Goal: Task Accomplishment & Management: Manage account settings

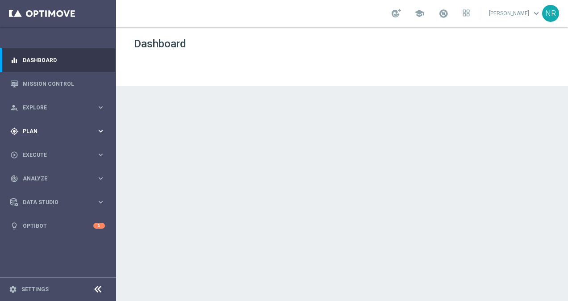
click at [65, 129] on span "Plan" at bounding box center [60, 131] width 74 height 5
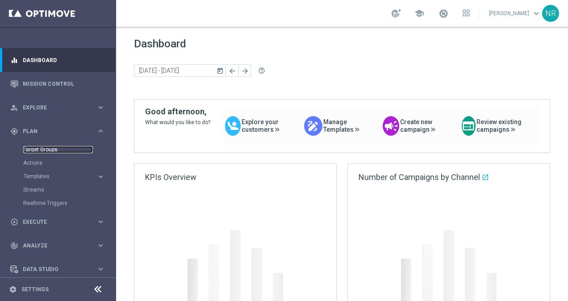
click at [49, 148] on link "Target Groups" at bounding box center [58, 149] width 70 height 7
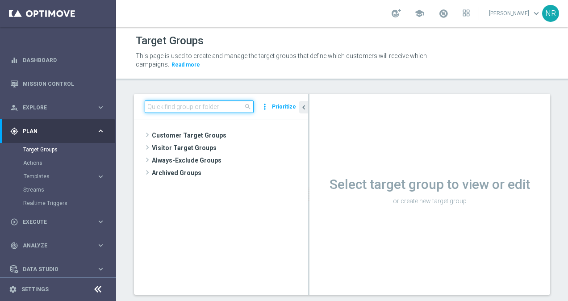
click at [189, 104] on input at bounding box center [199, 106] width 109 height 12
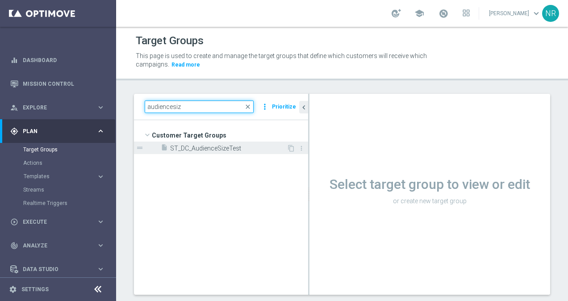
type input "audiencesiz"
click at [246, 146] on span "ST_DC_AudienceSizeTest" at bounding box center [228, 149] width 116 height 8
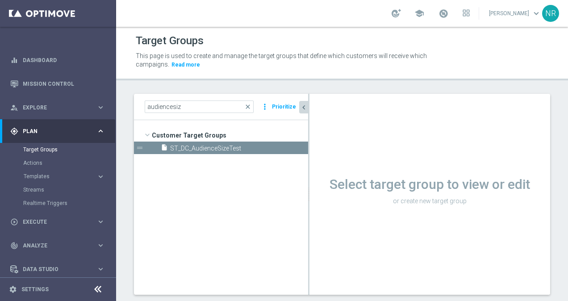
click at [305, 104] on icon "chevron_left" at bounding box center [303, 107] width 8 height 8
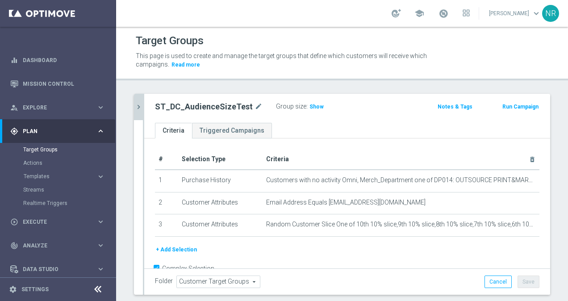
scroll to position [18, 0]
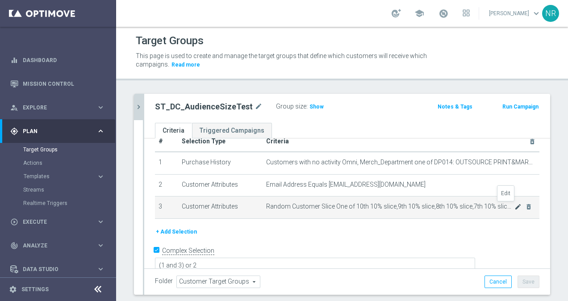
click at [514, 204] on icon "mode_edit" at bounding box center [517, 206] width 7 height 7
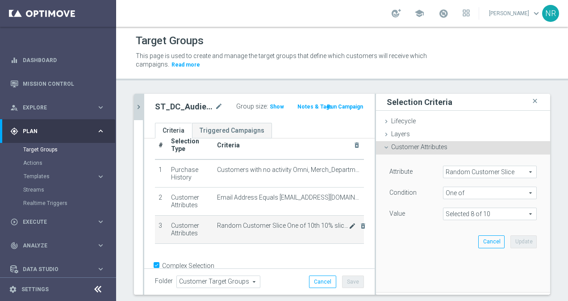
scroll to position [21, 0]
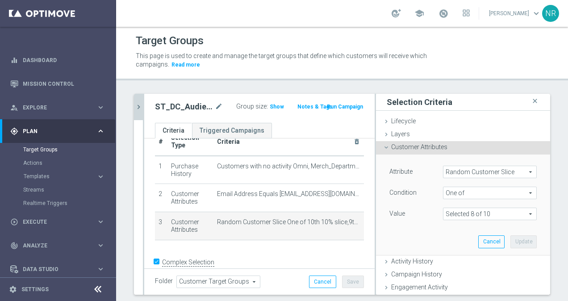
click at [477, 216] on span at bounding box center [489, 214] width 93 height 12
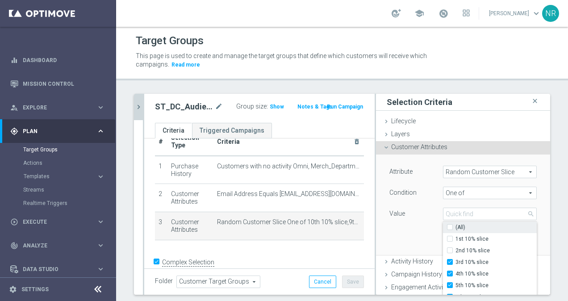
scroll to position [18, 0]
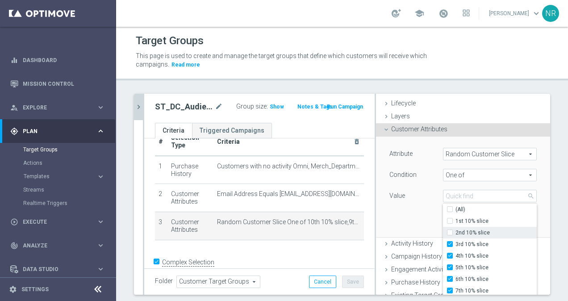
click at [471, 231] on span "2nd 10% slice" at bounding box center [495, 232] width 81 height 7
click at [455, 231] on input "2nd 10% slice" at bounding box center [452, 233] width 6 height 6
checkbox input "true"
type input "Selected 9 of 10"
click at [418, 216] on div "Attribute Random Customer Slice Random Customer Slice arrow_drop_down search Co…" at bounding box center [462, 187] width 161 height 100
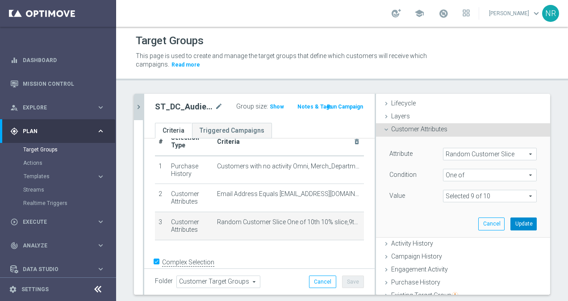
click at [519, 220] on button "Update" at bounding box center [523, 223] width 26 height 12
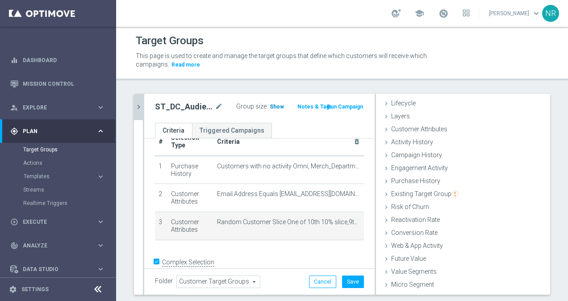
click at [270, 104] on span "Show" at bounding box center [277, 107] width 14 height 6
click at [349, 219] on icon "mode_edit" at bounding box center [352, 222] width 7 height 7
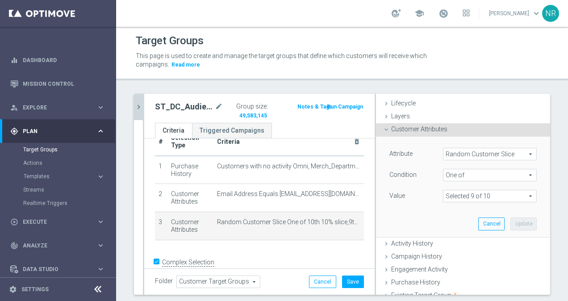
click at [506, 198] on span at bounding box center [489, 196] width 93 height 12
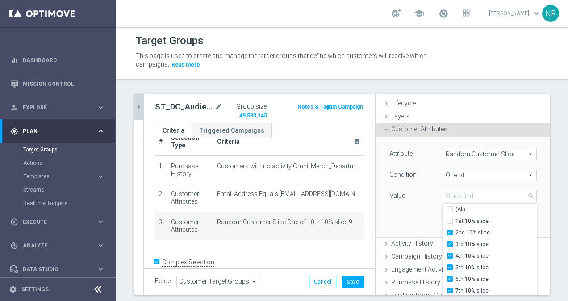
click at [412, 203] on div "Value" at bounding box center [409, 197] width 54 height 14
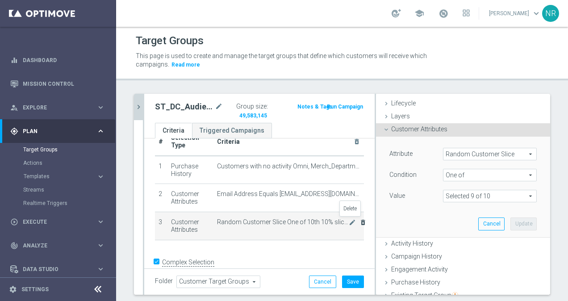
click at [359, 220] on icon "delete_forever" at bounding box center [362, 222] width 7 height 7
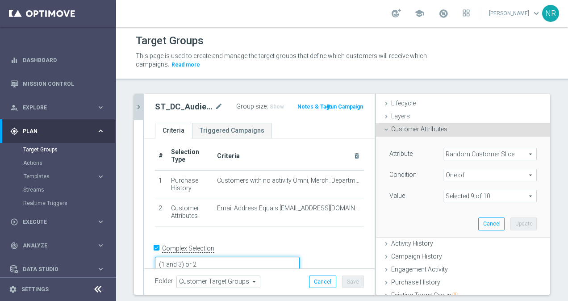
click at [246, 257] on textarea "(1 and 3) or 2" at bounding box center [227, 265] width 145 height 16
click at [160, 247] on input "Complex Selection" at bounding box center [158, 249] width 6 height 12
checkbox input "false"
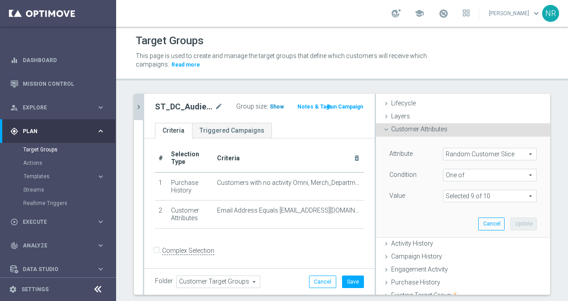
click at [275, 108] on span "Show" at bounding box center [277, 107] width 14 height 6
click at [319, 285] on button "Cancel" at bounding box center [322, 281] width 27 height 12
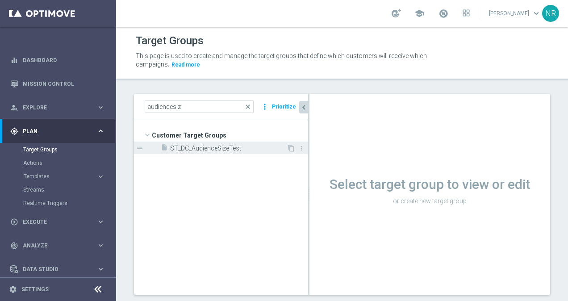
click at [211, 145] on span "ST_DC_AudienceSizeTest" at bounding box center [228, 149] width 116 height 8
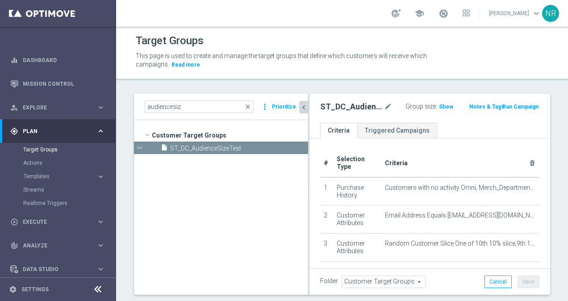
click at [304, 103] on icon "chevron_left" at bounding box center [303, 107] width 8 height 8
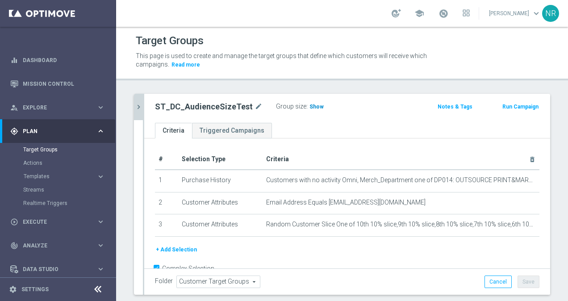
click at [309, 105] on span "Show" at bounding box center [316, 107] width 14 height 6
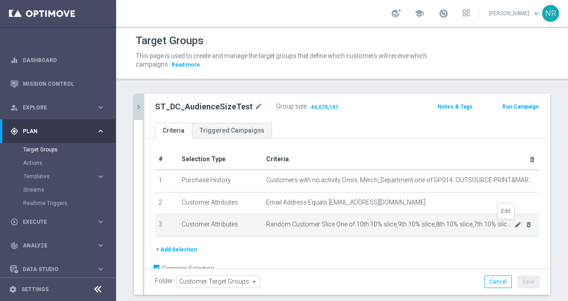
click at [514, 222] on icon "mode_edit" at bounding box center [517, 224] width 7 height 7
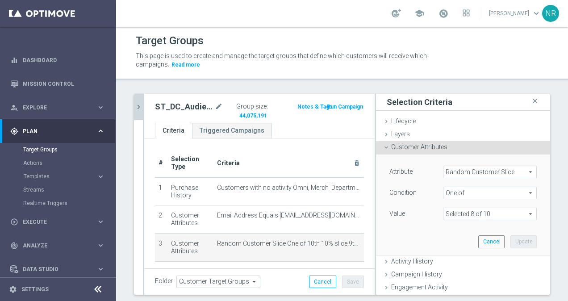
click at [478, 212] on span at bounding box center [489, 214] width 93 height 12
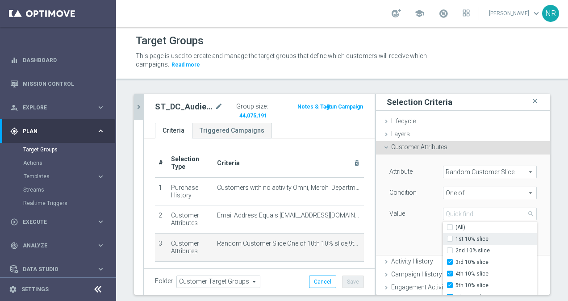
click at [455, 237] on span "1st 10% slice" at bounding box center [495, 238] width 81 height 7
click at [449, 237] on input "1st 10% slice" at bounding box center [452, 239] width 6 height 6
checkbox input "true"
type input "Selected 9 of 10"
click at [449, 248] on input "2nd 10% slice" at bounding box center [452, 251] width 6 height 6
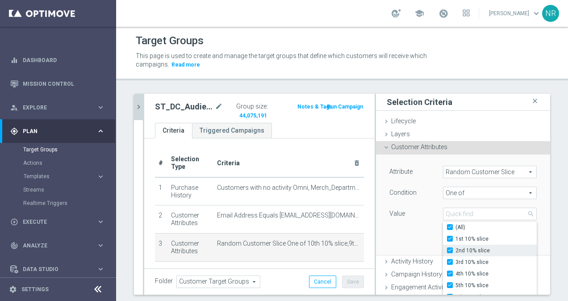
checkbox input "true"
type input "Selected 10 of 10"
checkbox input "true"
click at [407, 238] on div "Attribute Random Customer Slice Random Customer Slice arrow_drop_down search Co…" at bounding box center [462, 204] width 161 height 100
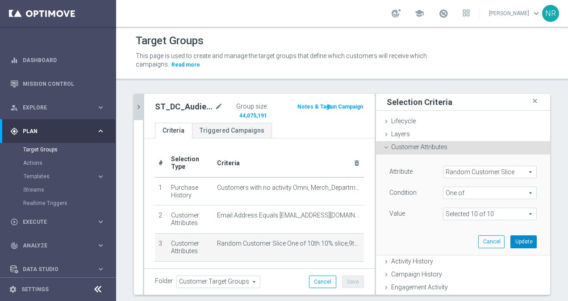
click at [519, 237] on button "Update" at bounding box center [523, 241] width 26 height 12
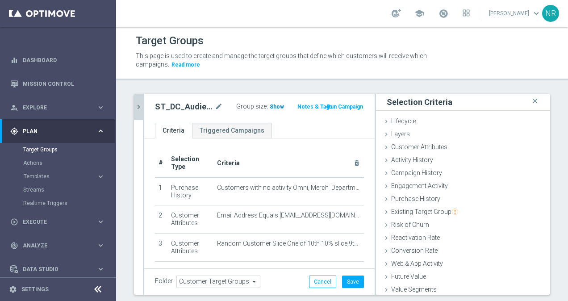
click at [270, 105] on span "Show" at bounding box center [277, 107] width 14 height 6
click at [349, 279] on button "Save" at bounding box center [353, 281] width 22 height 12
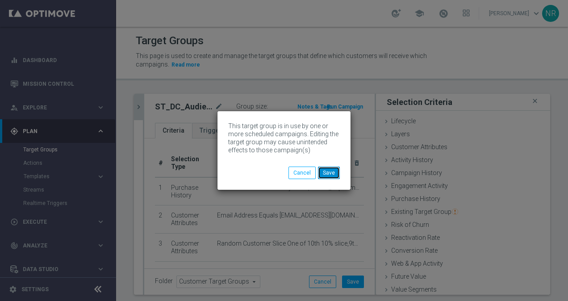
click at [330, 176] on button "Save" at bounding box center [329, 172] width 22 height 12
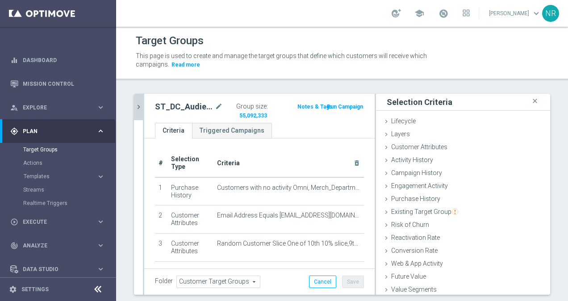
scroll to position [24, 0]
